Goal: Check status: Check status

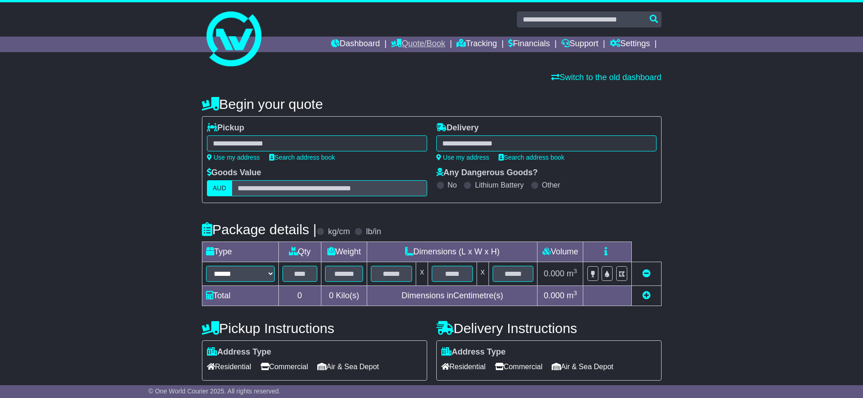
click at [417, 44] on link "Quote/Book" at bounding box center [418, 45] width 54 height 16
click at [476, 45] on link "Tracking" at bounding box center [476, 45] width 40 height 16
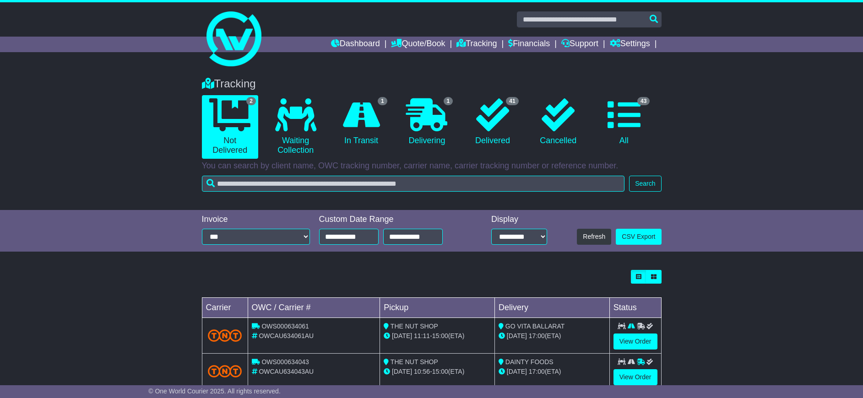
scroll to position [24, 0]
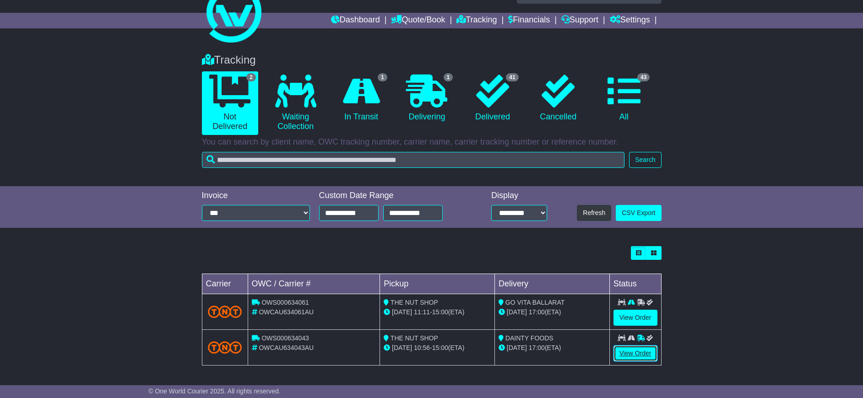
click at [628, 352] on link "View Order" at bounding box center [635, 354] width 44 height 16
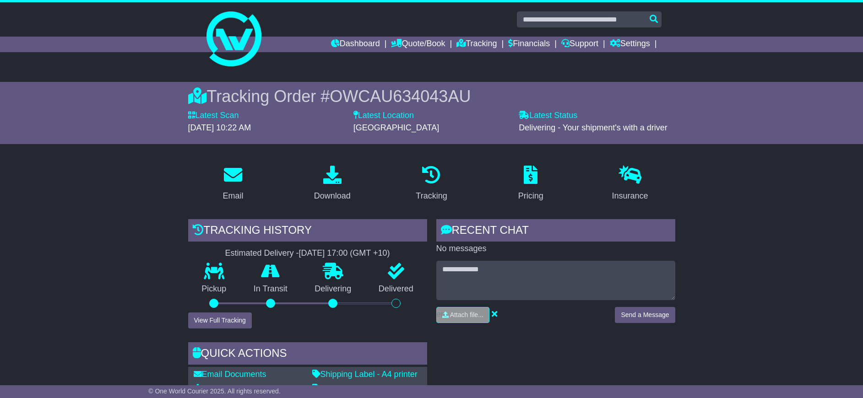
scroll to position [137, 0]
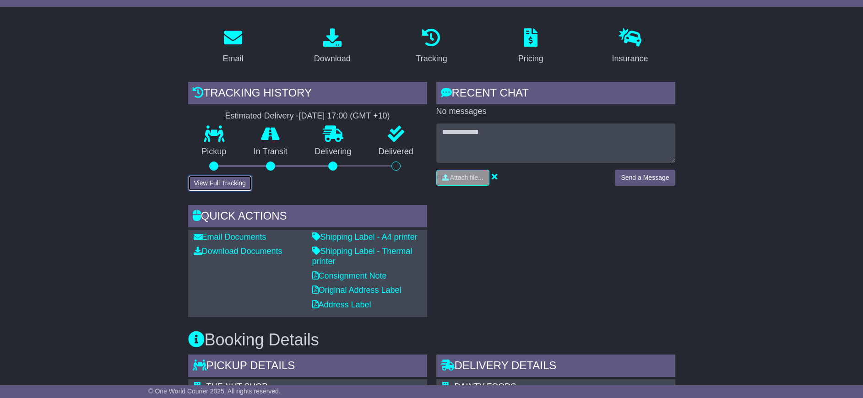
click at [225, 180] on button "View Full Tracking" at bounding box center [220, 183] width 64 height 16
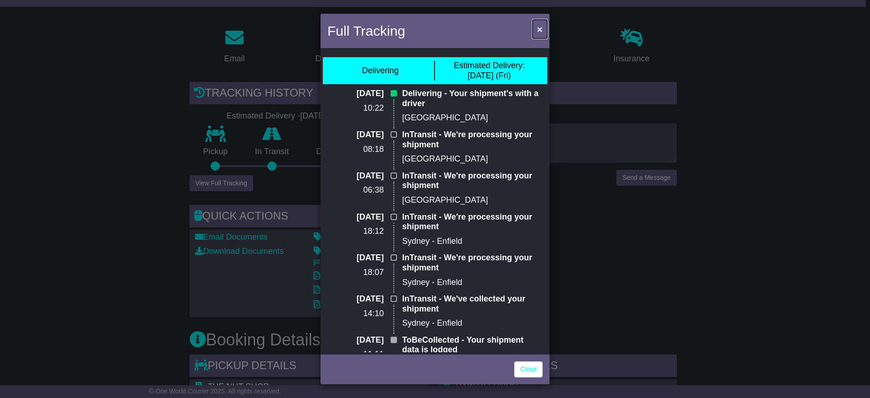
drag, startPoint x: 537, startPoint y: 28, endPoint x: 546, endPoint y: 27, distance: 8.4
click at [538, 28] on span "×" at bounding box center [539, 29] width 5 height 11
